Goal: Check status: Check status

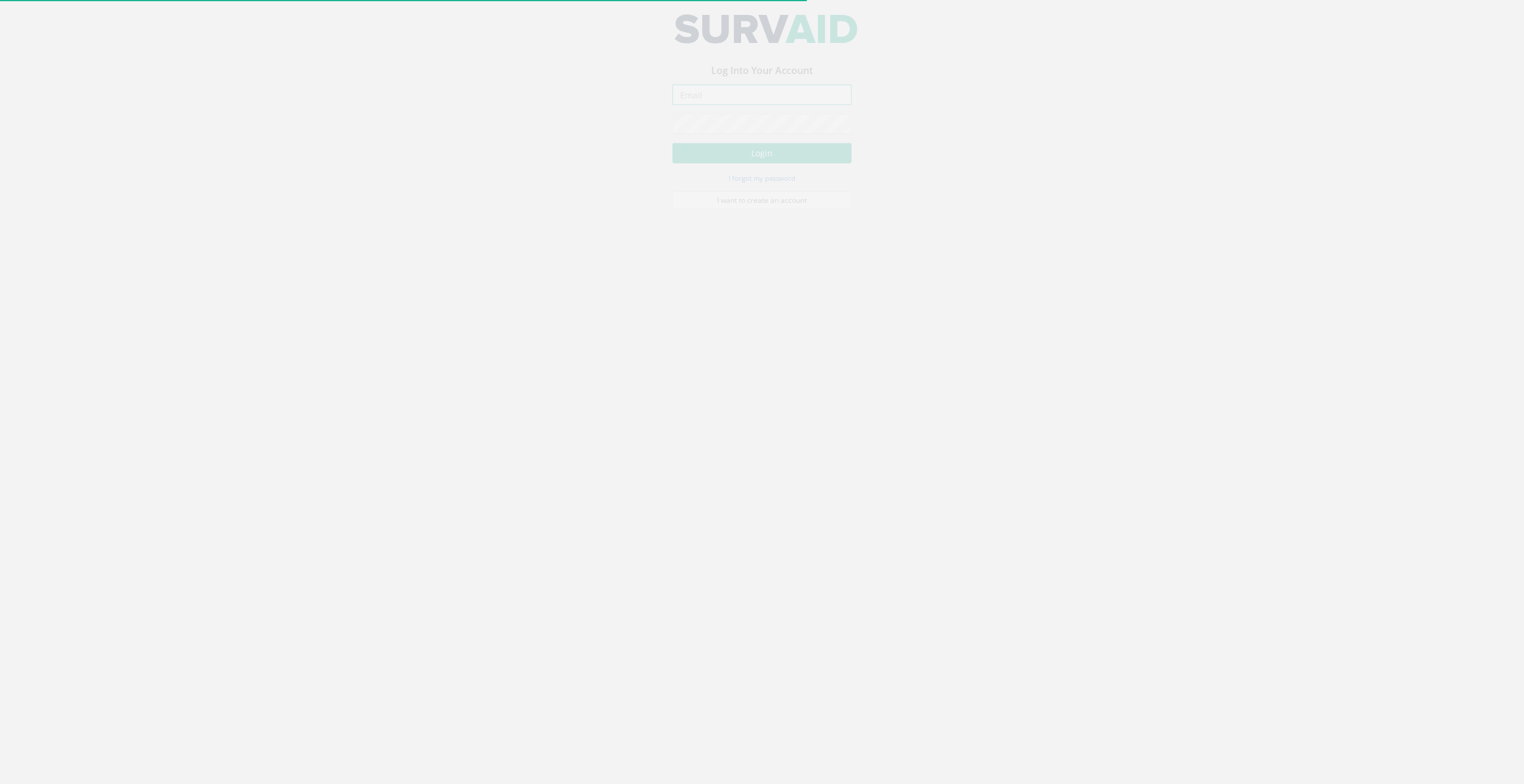
type input "[EMAIL_ADDRESS][DOMAIN_NAME]"
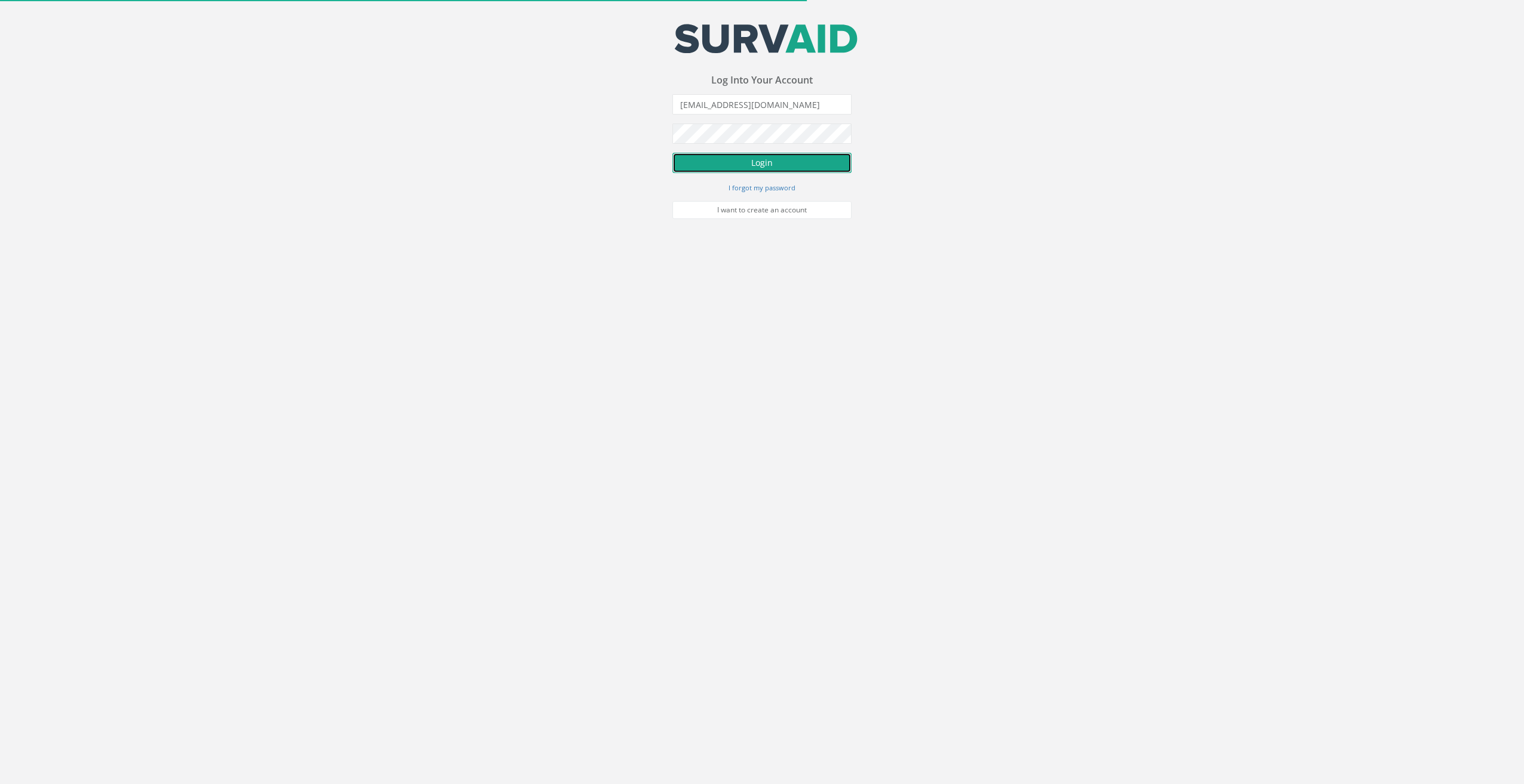
click at [697, 163] on button "Login" at bounding box center [762, 163] width 179 height 20
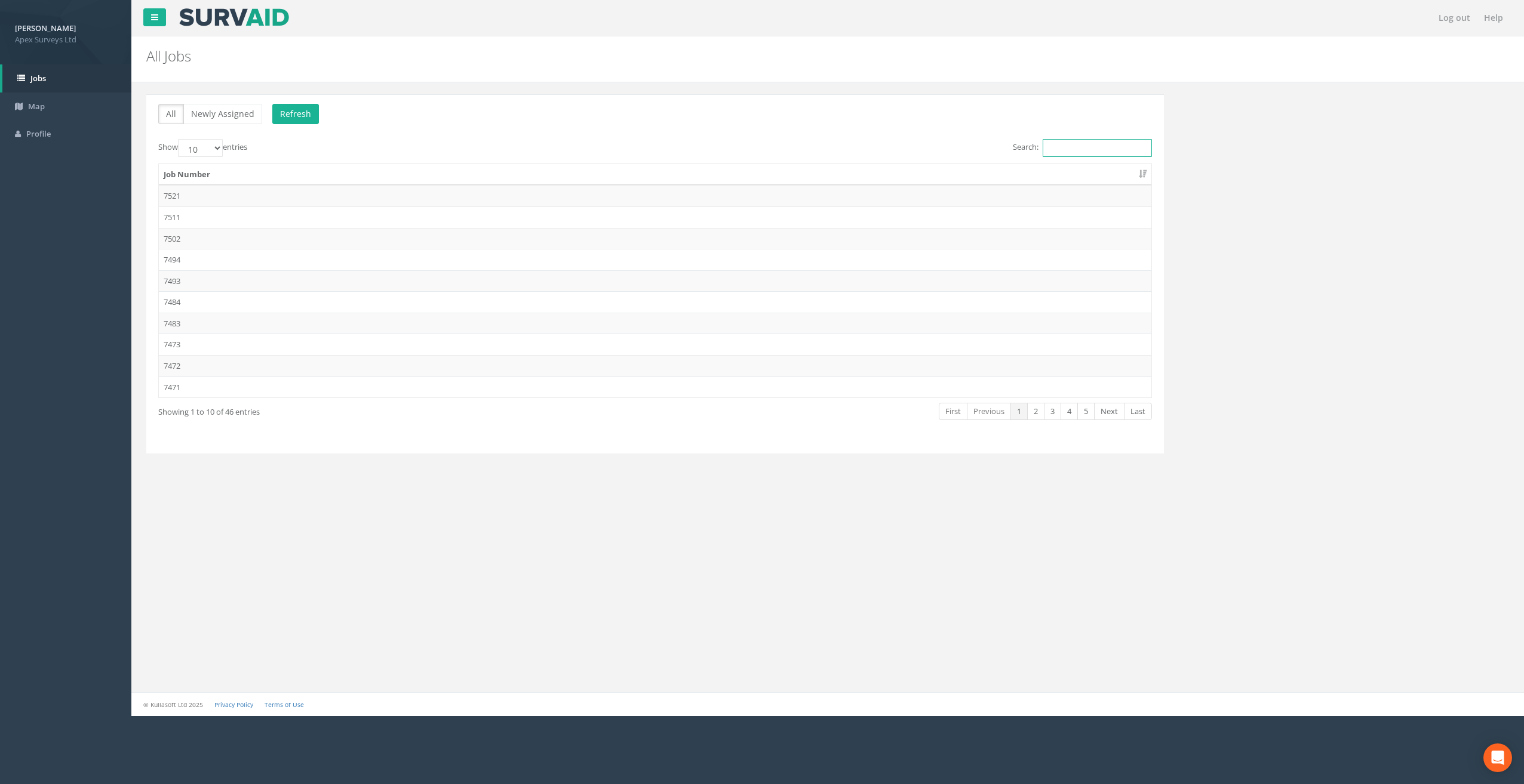
click at [1062, 145] on input "Search:" at bounding box center [1097, 148] width 109 height 18
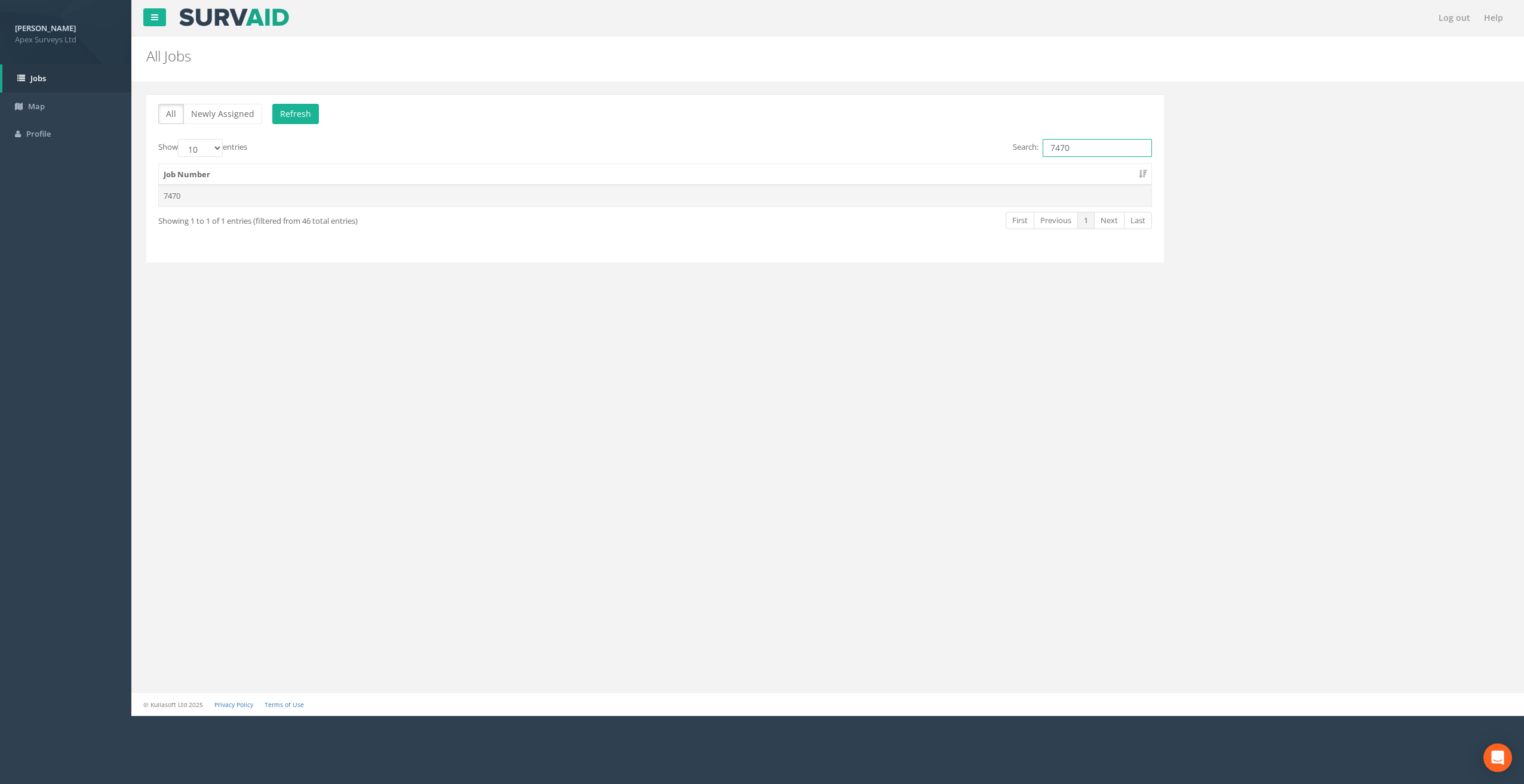
type input "7470"
click at [196, 193] on td "7470" at bounding box center [655, 195] width 993 height 21
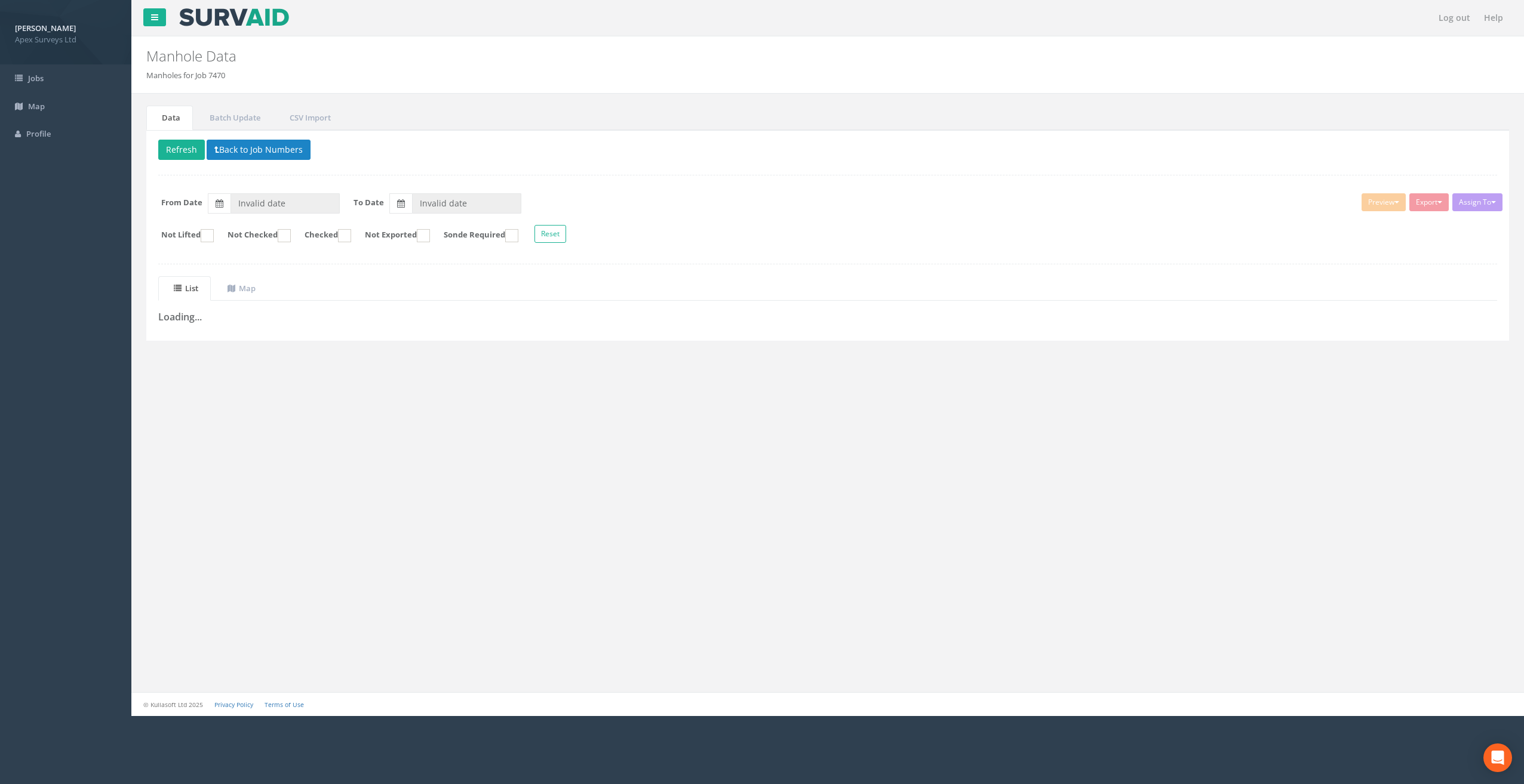
type input "[DATE]"
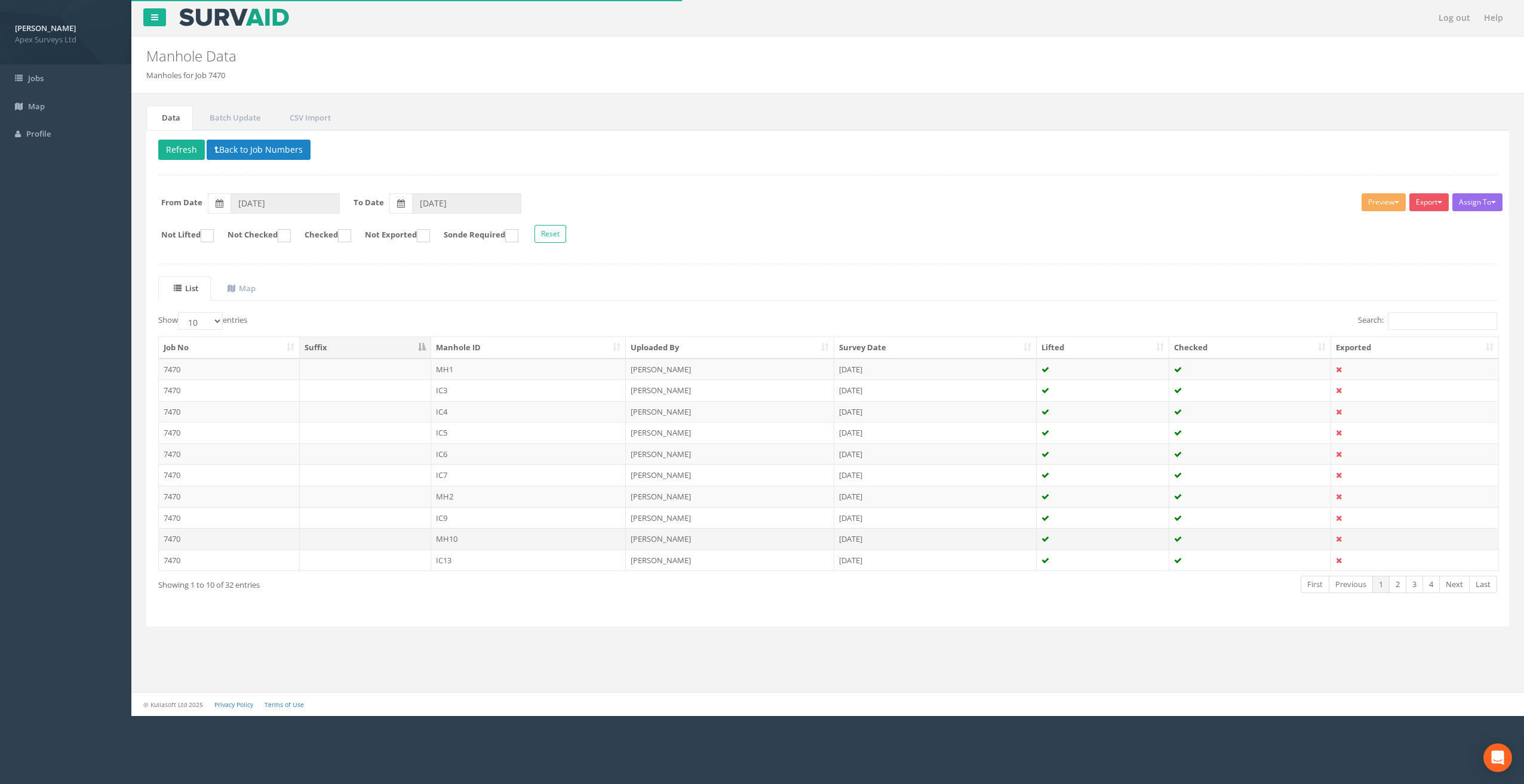
click at [456, 536] on td "MH10" at bounding box center [529, 539] width 195 height 21
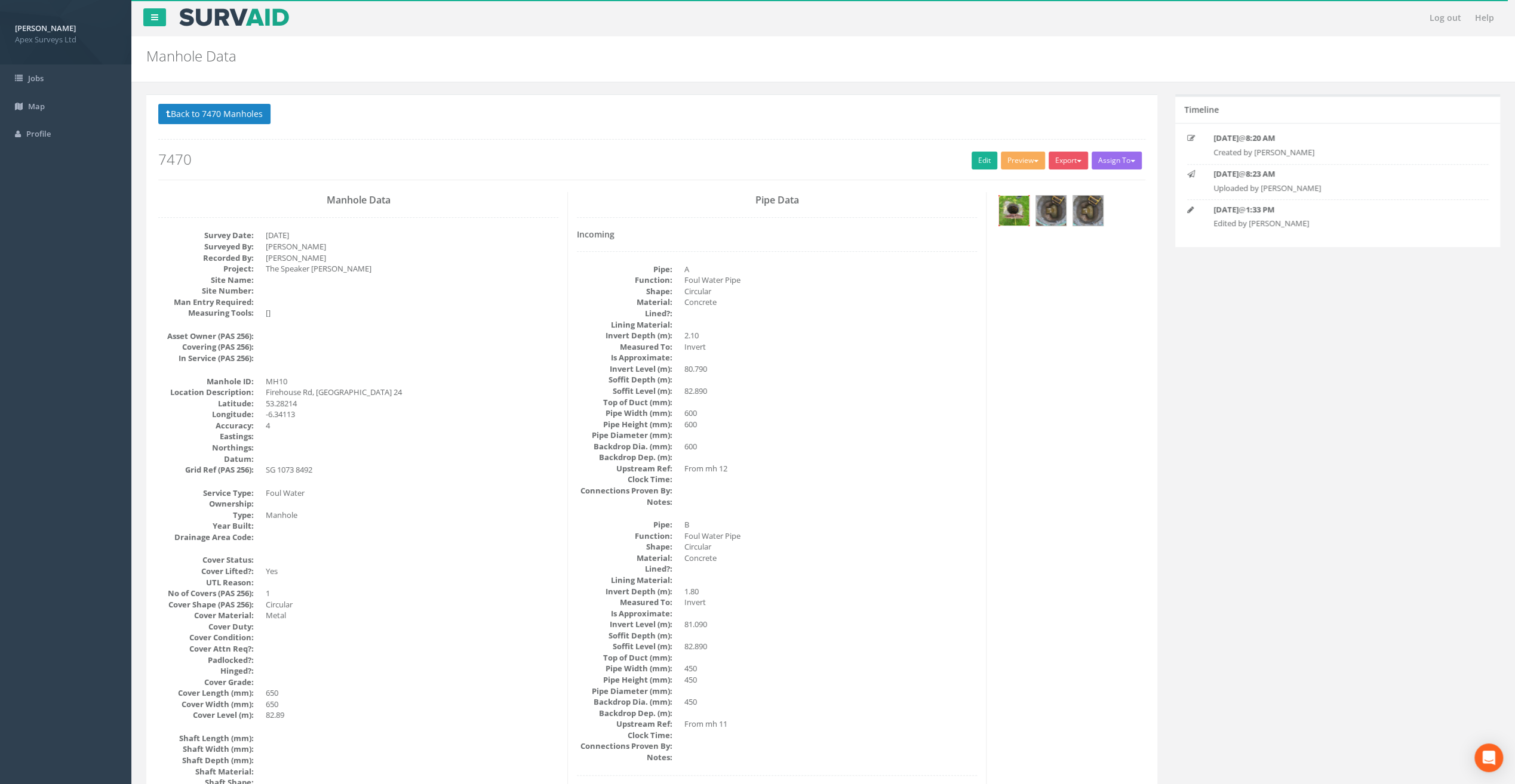
click at [1028, 210] on img at bounding box center [1013, 210] width 30 height 30
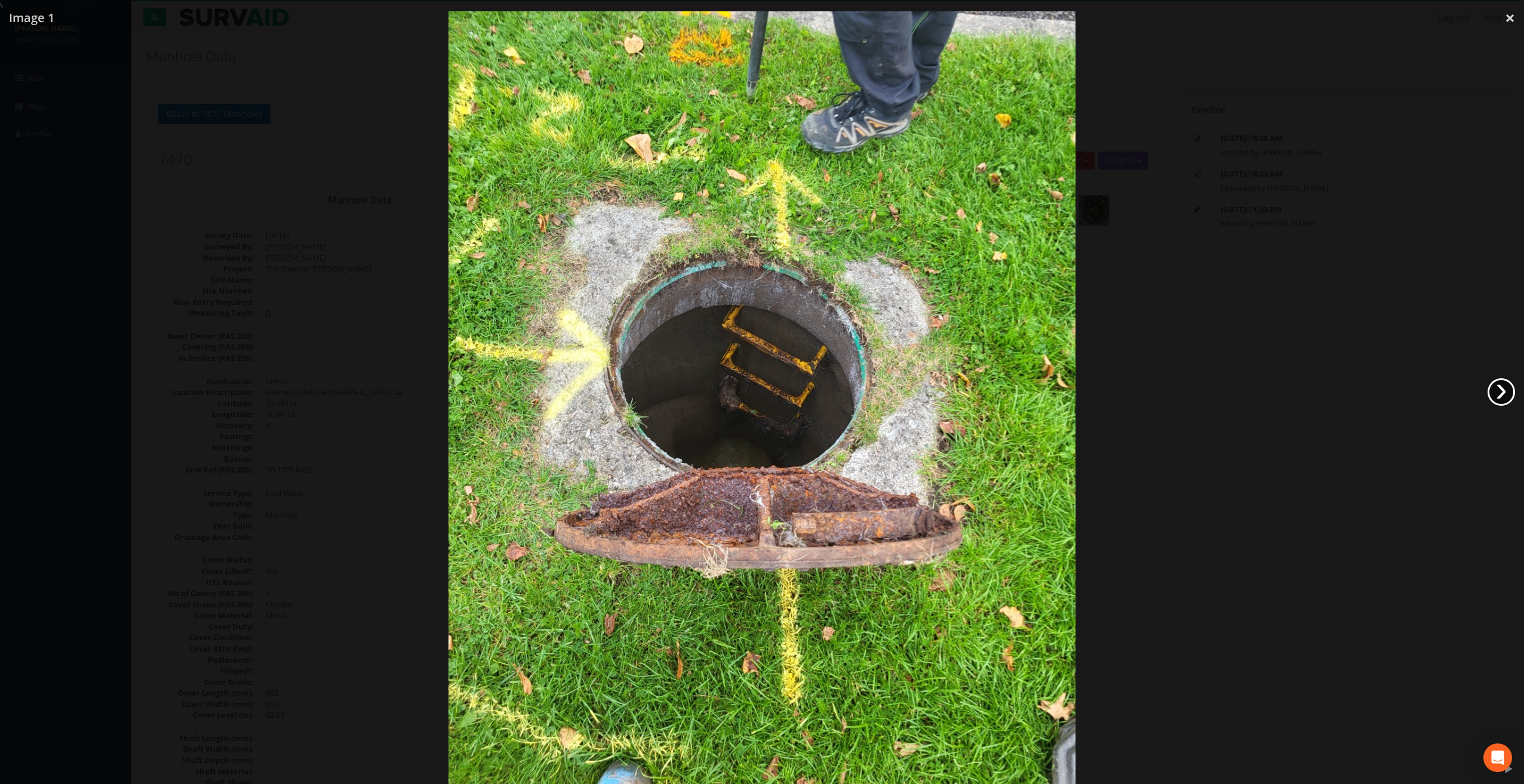
click at [1494, 395] on link "›" at bounding box center [1501, 392] width 27 height 27
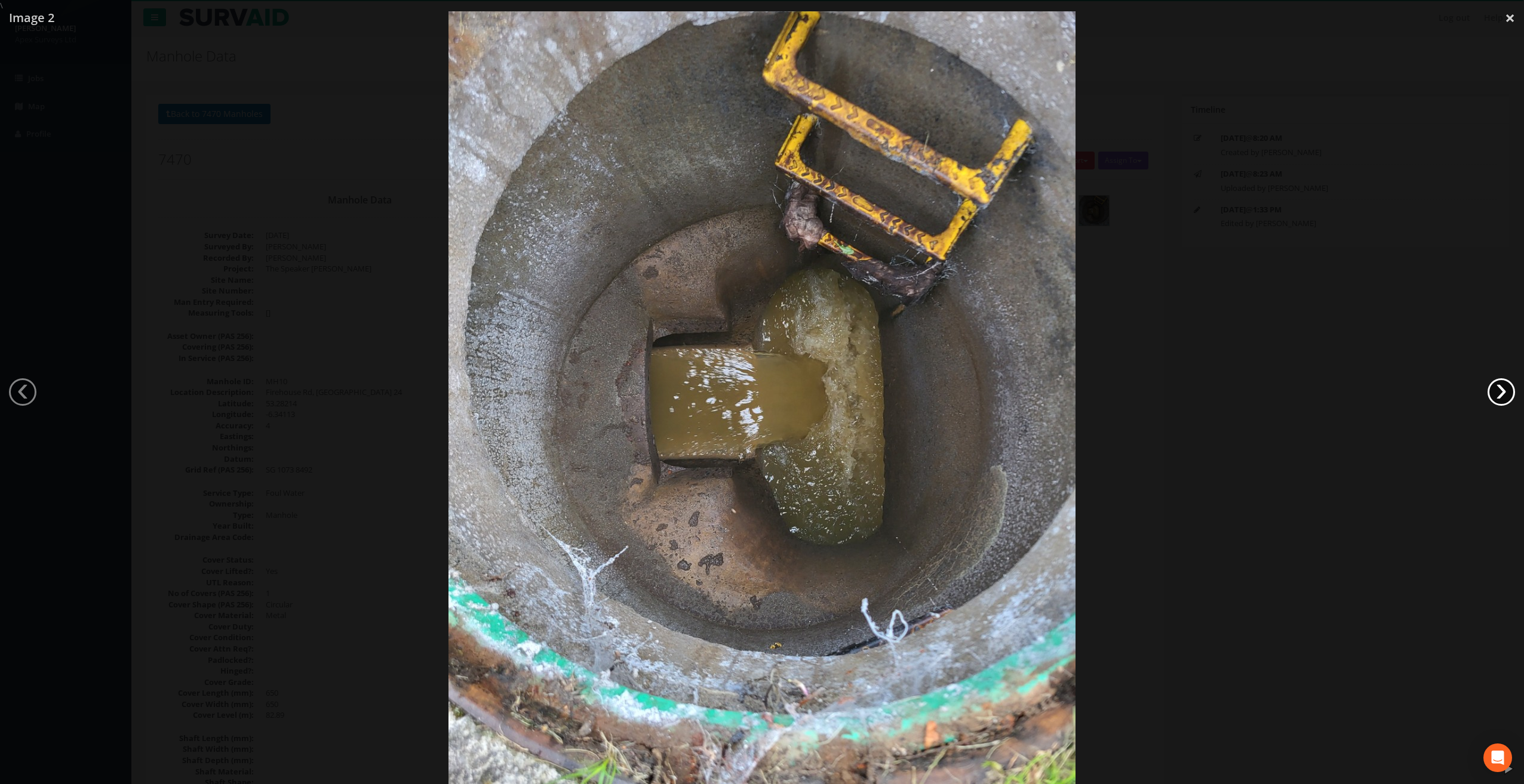
click at [1494, 395] on link "›" at bounding box center [1501, 392] width 27 height 27
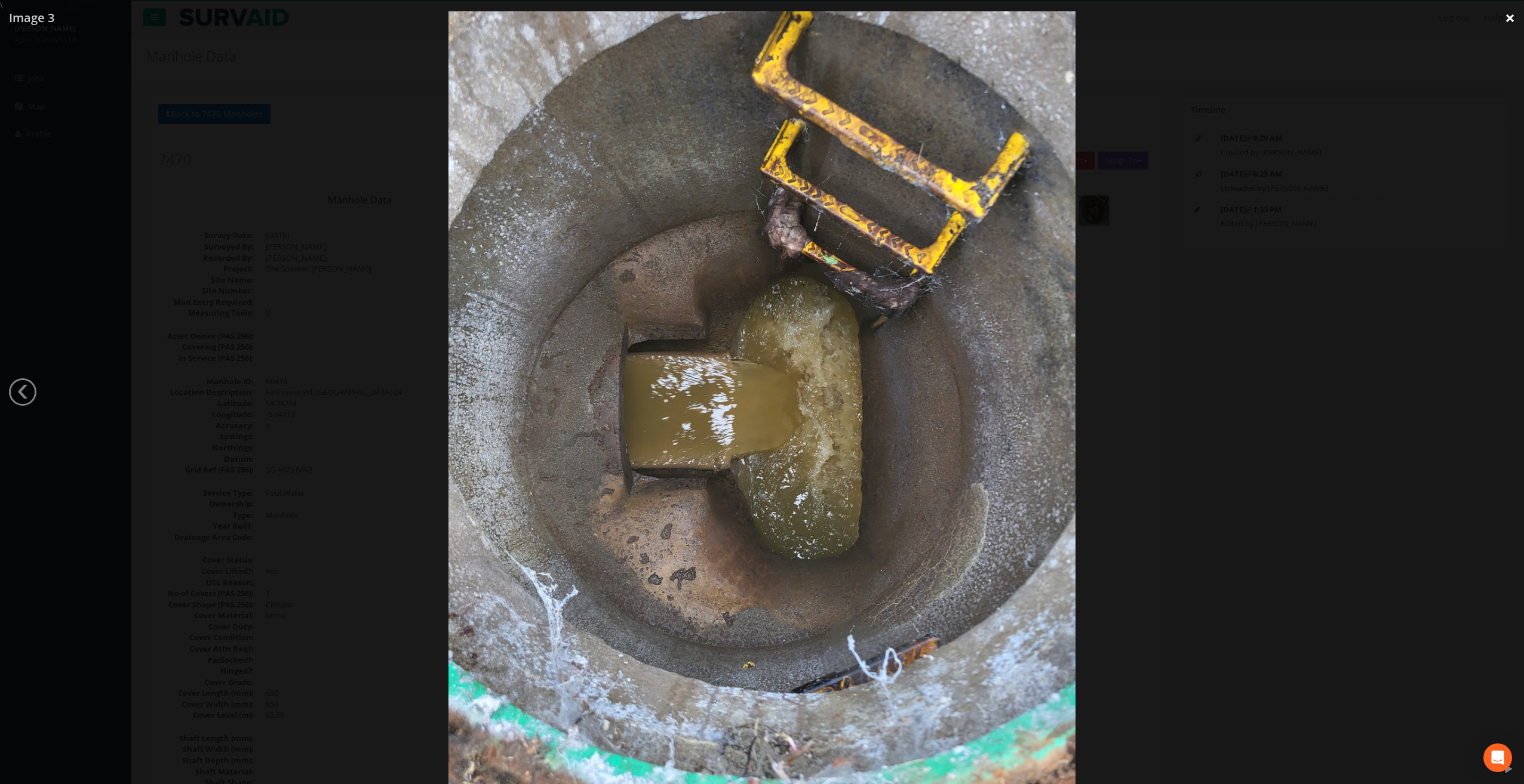
click at [1506, 14] on link "×" at bounding box center [1510, 17] width 28 height 35
